Goal: Navigation & Orientation: Find specific page/section

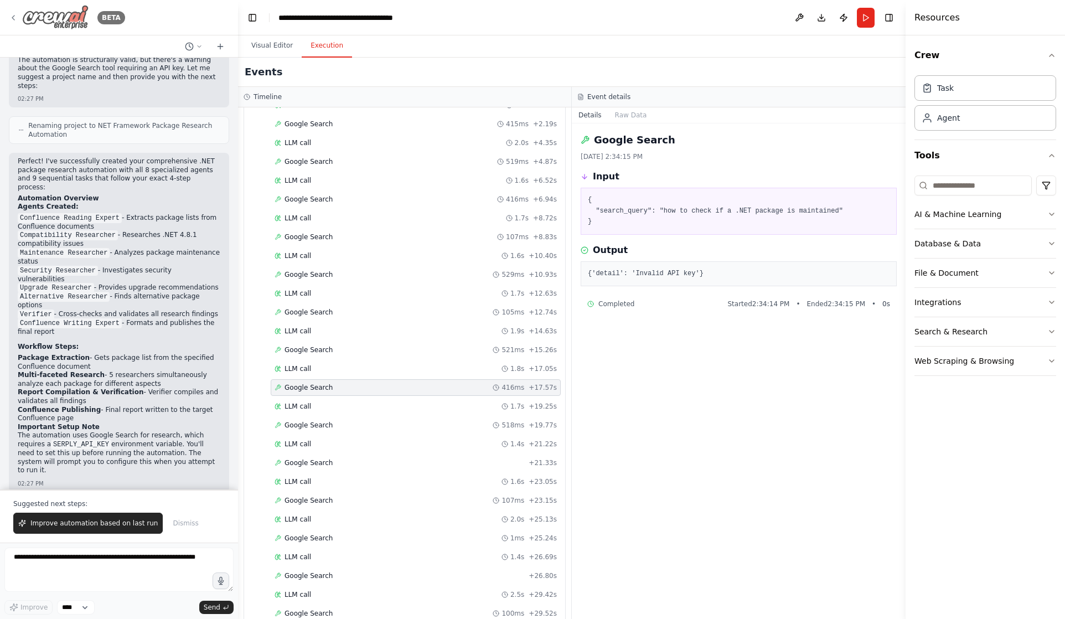
click at [40, 11] on img at bounding box center [55, 17] width 66 height 25
click at [71, 22] on img at bounding box center [55, 17] width 66 height 25
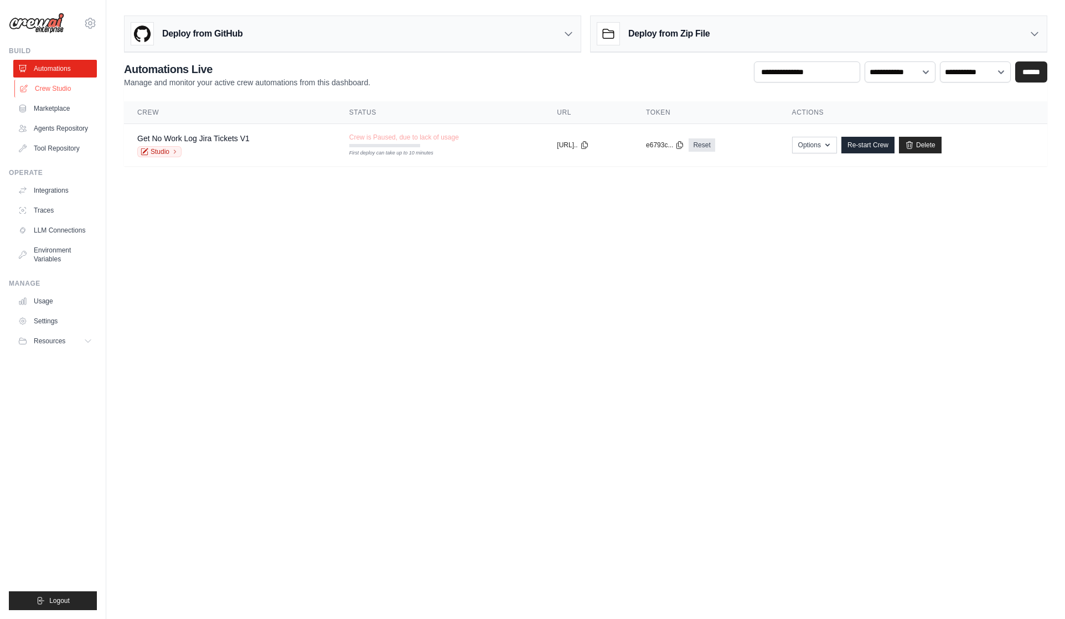
click at [61, 91] on link "Crew Studio" at bounding box center [56, 89] width 84 height 18
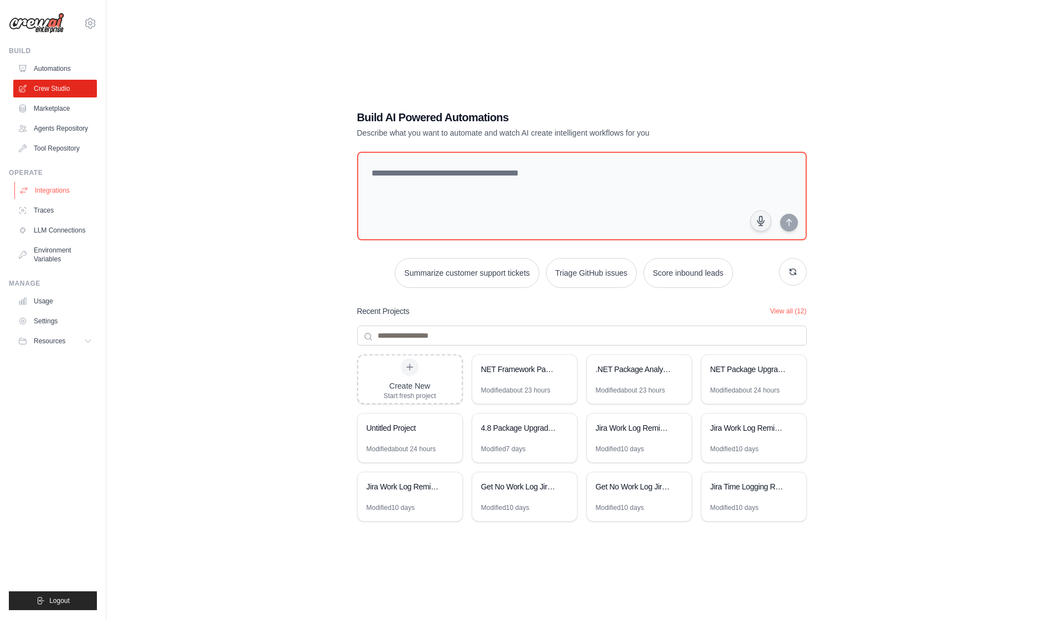
click at [42, 190] on link "Integrations" at bounding box center [56, 191] width 84 height 18
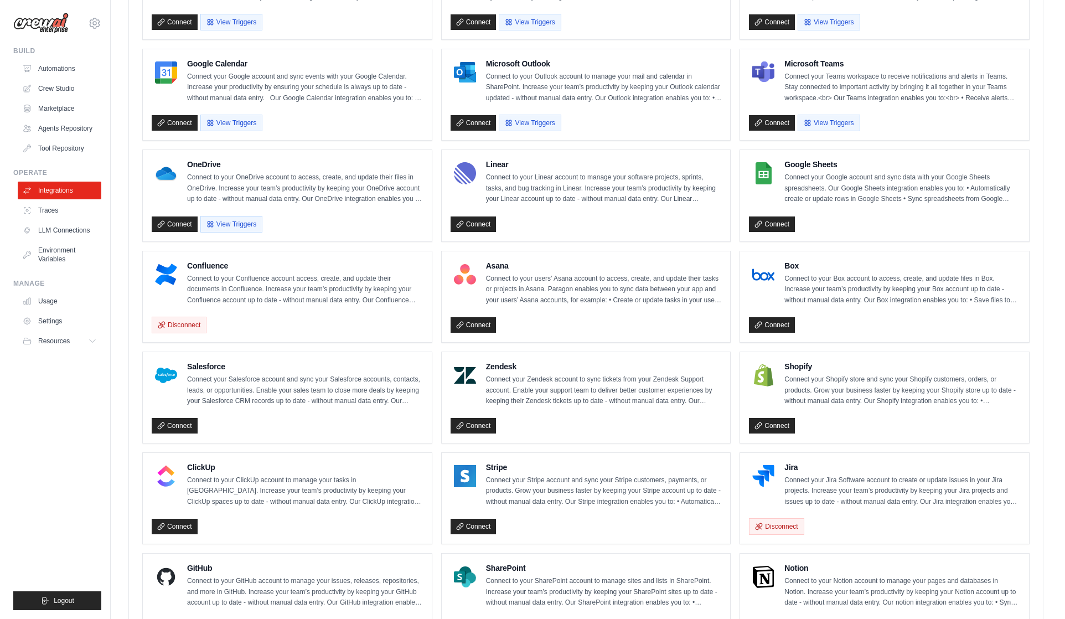
scroll to position [552, 0]
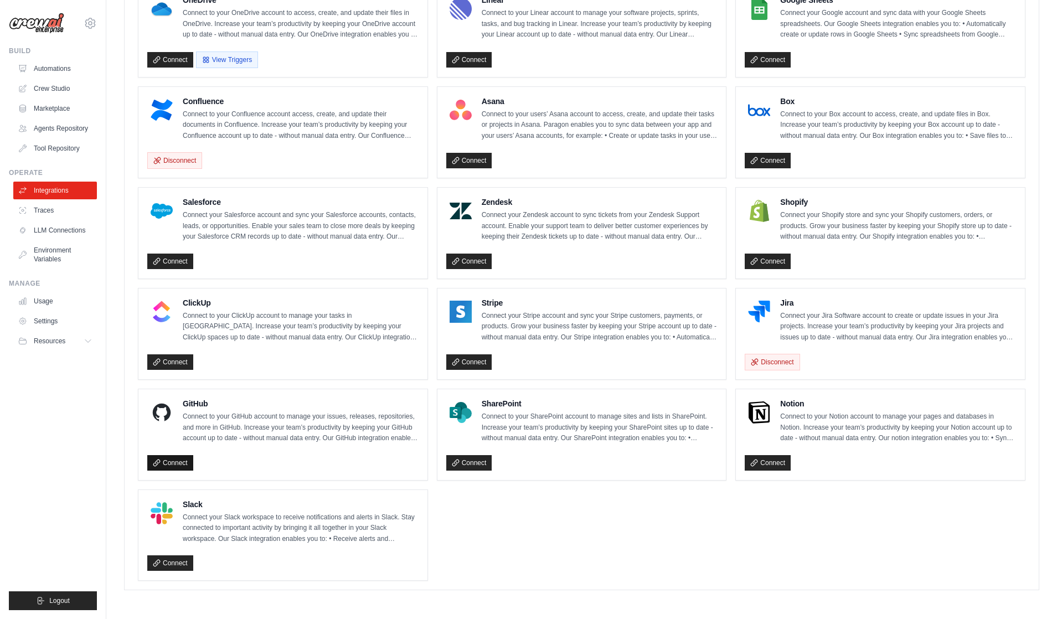
click at [189, 462] on link "Connect" at bounding box center [170, 463] width 46 height 16
